Goal: Task Accomplishment & Management: Manage account settings

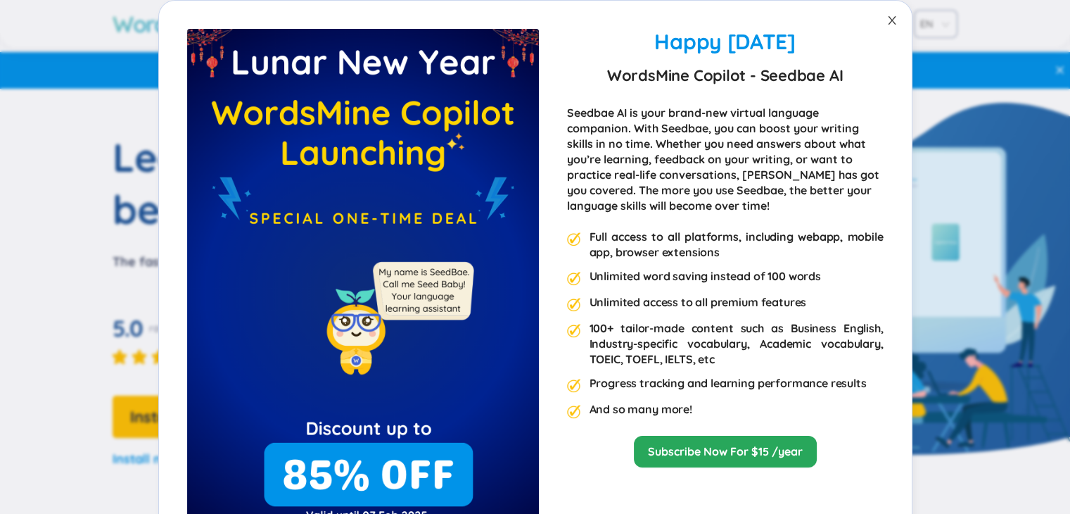
click at [878, 26] on span "Close" at bounding box center [892, 20] width 39 height 39
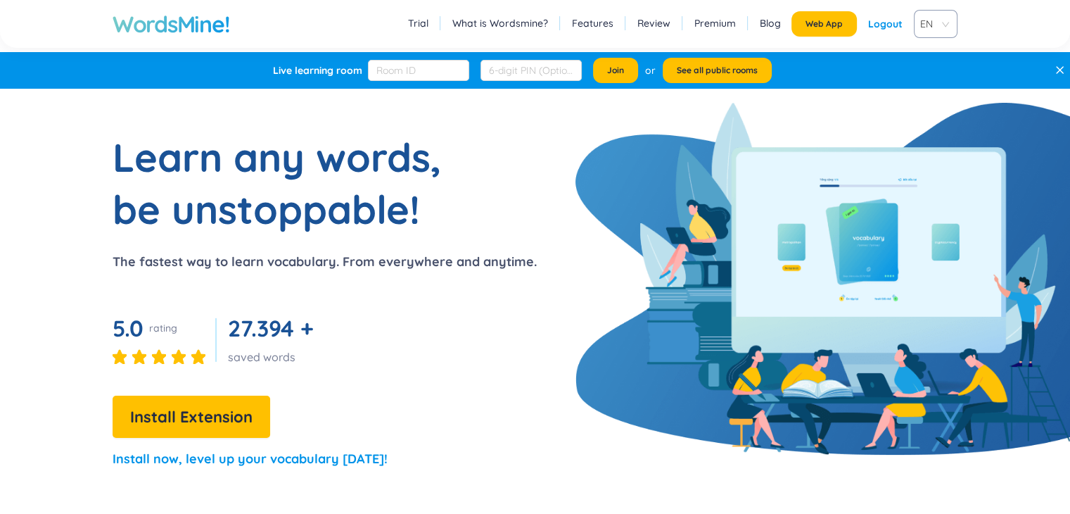
click at [880, 27] on div "Logout" at bounding box center [885, 23] width 34 height 25
click at [881, 28] on link "Login" at bounding box center [890, 23] width 26 height 25
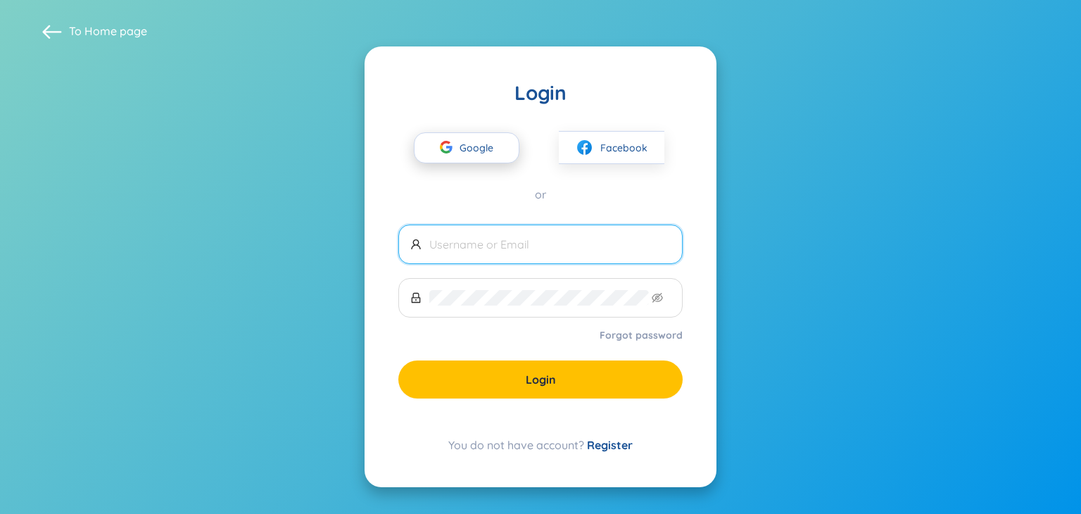
click at [500, 138] on span "Google" at bounding box center [479, 148] width 41 height 30
